Goal: Task Accomplishment & Management: Use online tool/utility

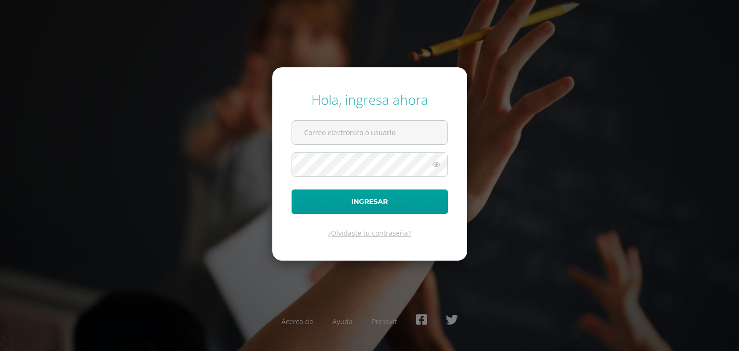
click at [311, 122] on input "text" at bounding box center [369, 133] width 155 height 24
type input "[EMAIL_ADDRESS][DOMAIN_NAME]"
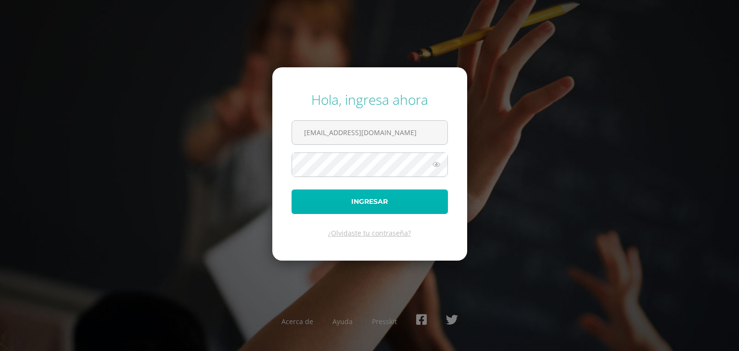
click at [383, 202] on button "Ingresar" at bounding box center [370, 202] width 156 height 25
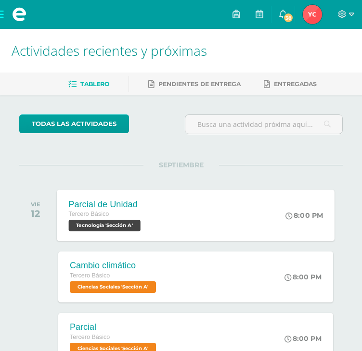
click at [131, 223] on span "Tecnología 'Sección A'" at bounding box center [104, 226] width 72 height 12
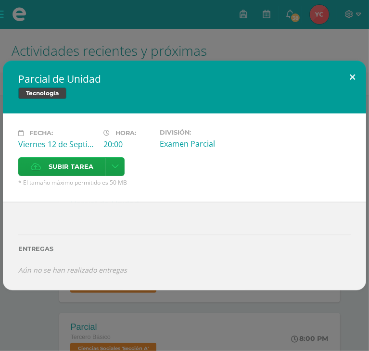
click at [352, 88] on button at bounding box center [352, 77] width 27 height 33
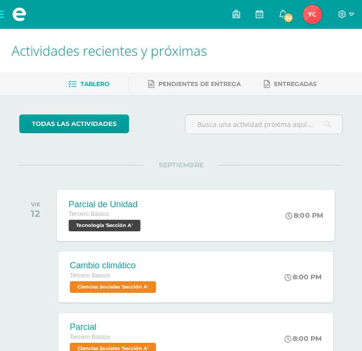
click at [140, 226] on span "Tecnología 'Sección A'" at bounding box center [104, 226] width 72 height 12
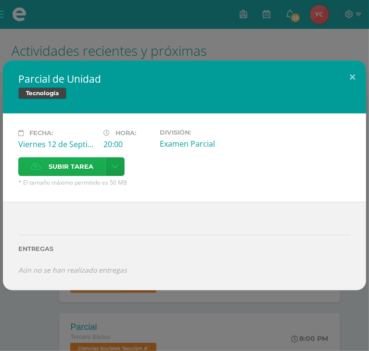
click at [106, 157] on label "Subir tarea" at bounding box center [62, 166] width 88 height 19
click at [0, 0] on input "Subir tarea" at bounding box center [0, 0] width 0 height 0
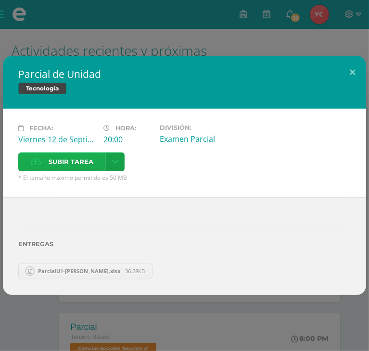
click at [41, 159] on icon at bounding box center [36, 162] width 10 height 6
click at [0, 0] on input "Subir tarea" at bounding box center [0, 0] width 0 height 0
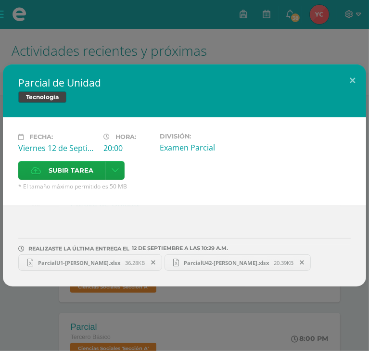
click at [89, 259] on span "ParcialU1-Yojana Chumil.xlsx" at bounding box center [79, 262] width 92 height 7
click at [205, 259] on span "ParcialU42-Yojana Chumil.xlsx" at bounding box center [226, 262] width 95 height 7
click at [348, 88] on button at bounding box center [352, 80] width 27 height 33
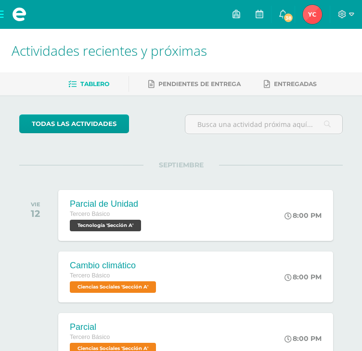
click at [354, 14] on div at bounding box center [346, 14] width 32 height 29
click at [343, 13] on icon at bounding box center [342, 14] width 8 height 8
click at [327, 64] on span "Cerrar sesión" at bounding box center [320, 65] width 43 height 9
